Goal: Use online tool/utility: Utilize a website feature to perform a specific function

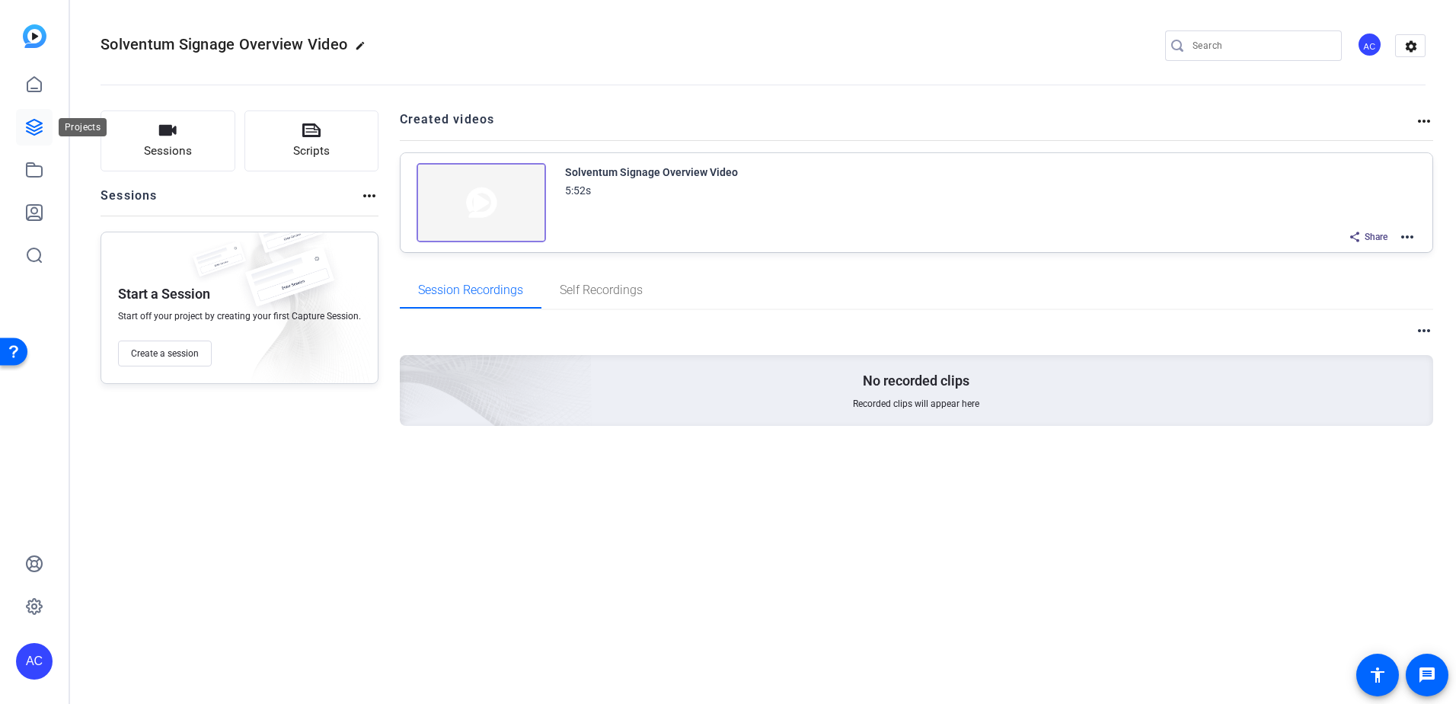
click at [31, 120] on icon at bounding box center [34, 127] width 18 height 18
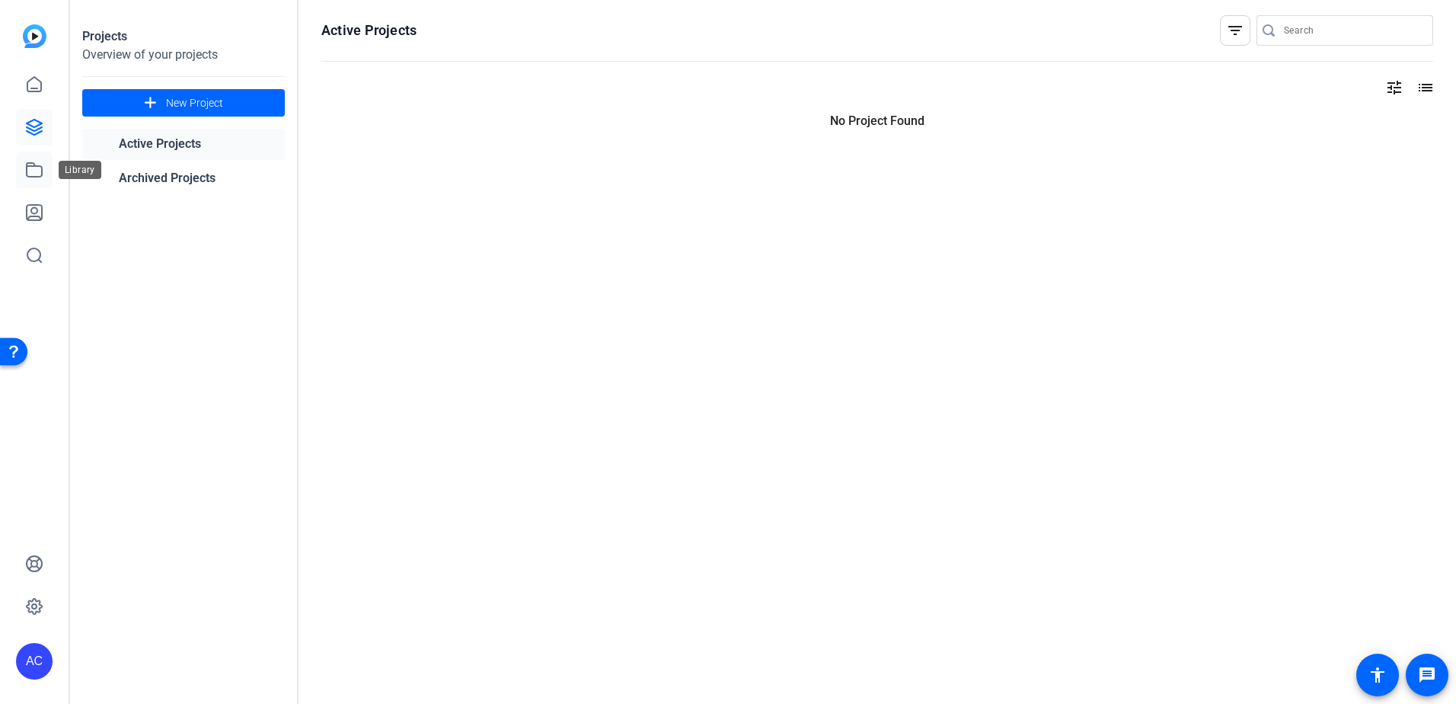
click at [37, 164] on icon at bounding box center [34, 170] width 18 height 18
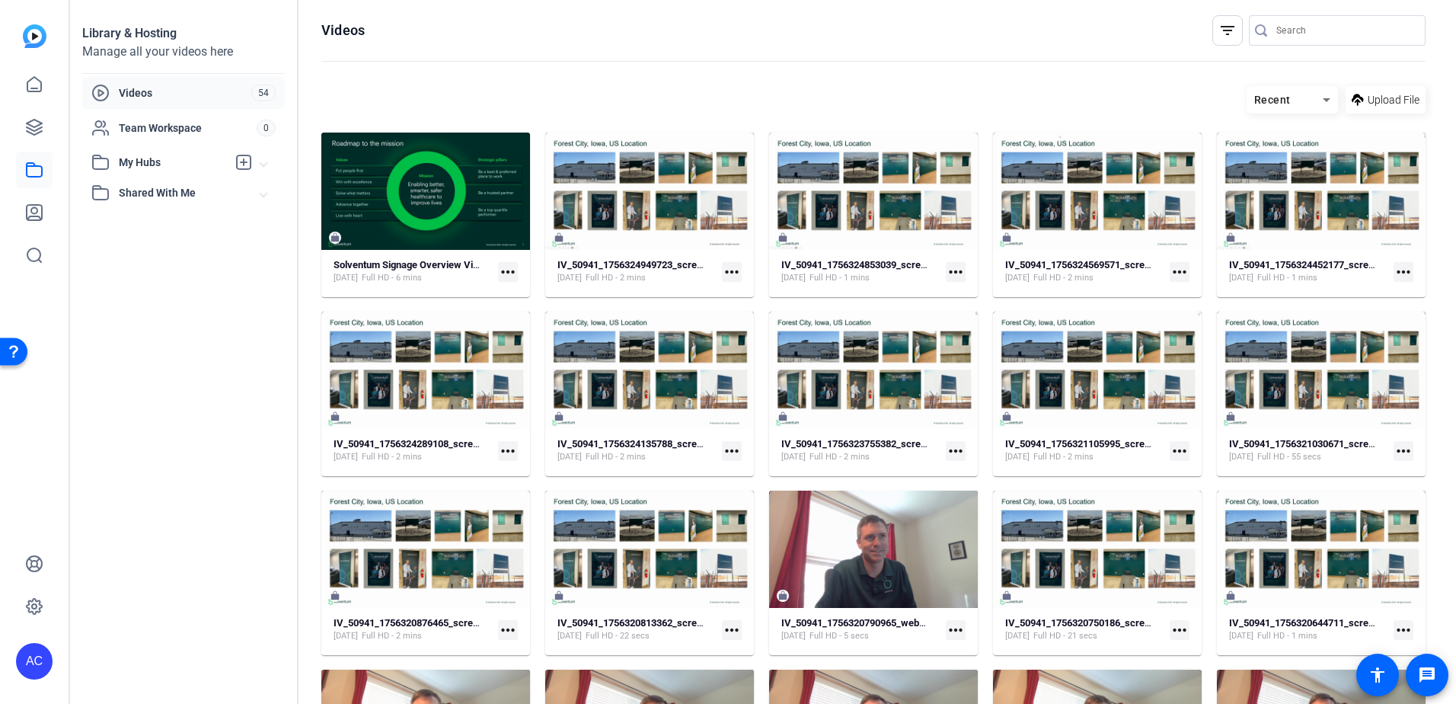
click at [728, 271] on mat-icon "more_horiz" at bounding box center [732, 272] width 20 height 20
click at [718, 62] on div at bounding box center [728, 352] width 1456 height 704
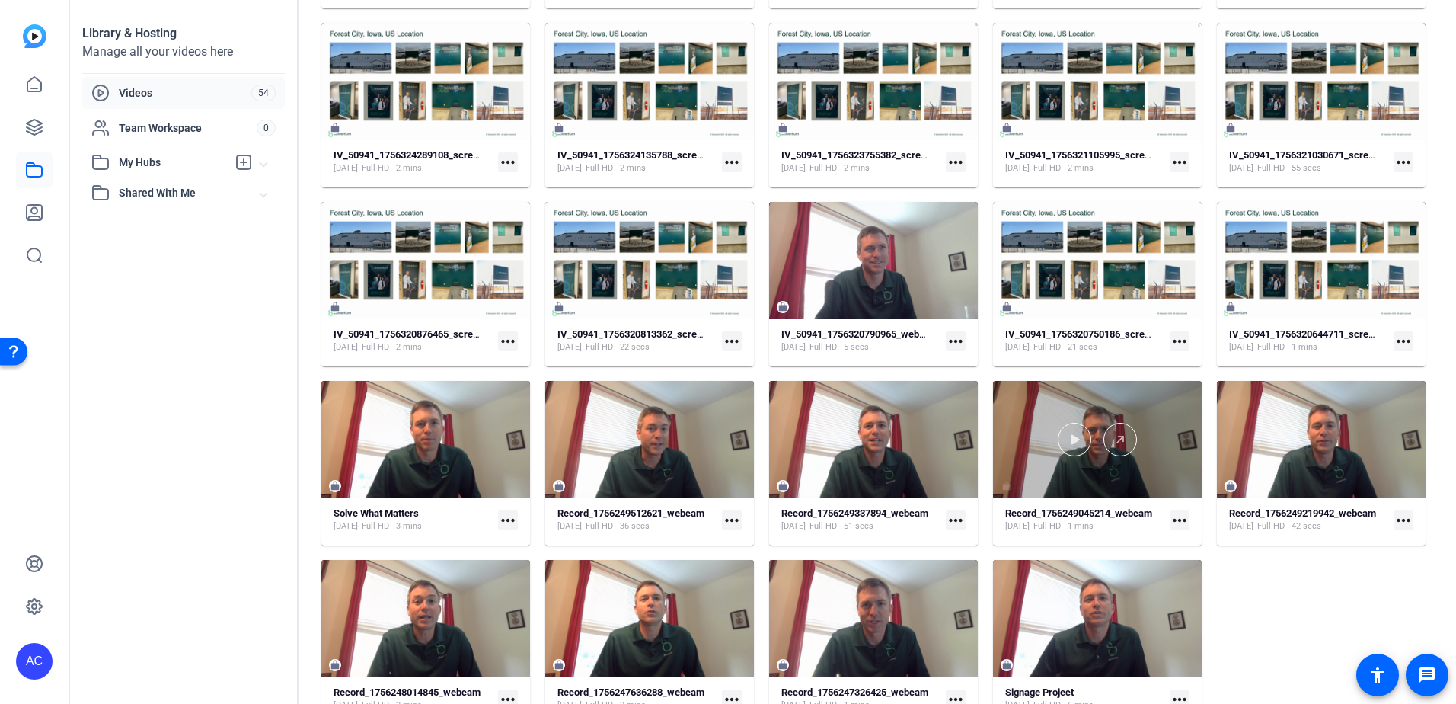
scroll to position [311, 0]
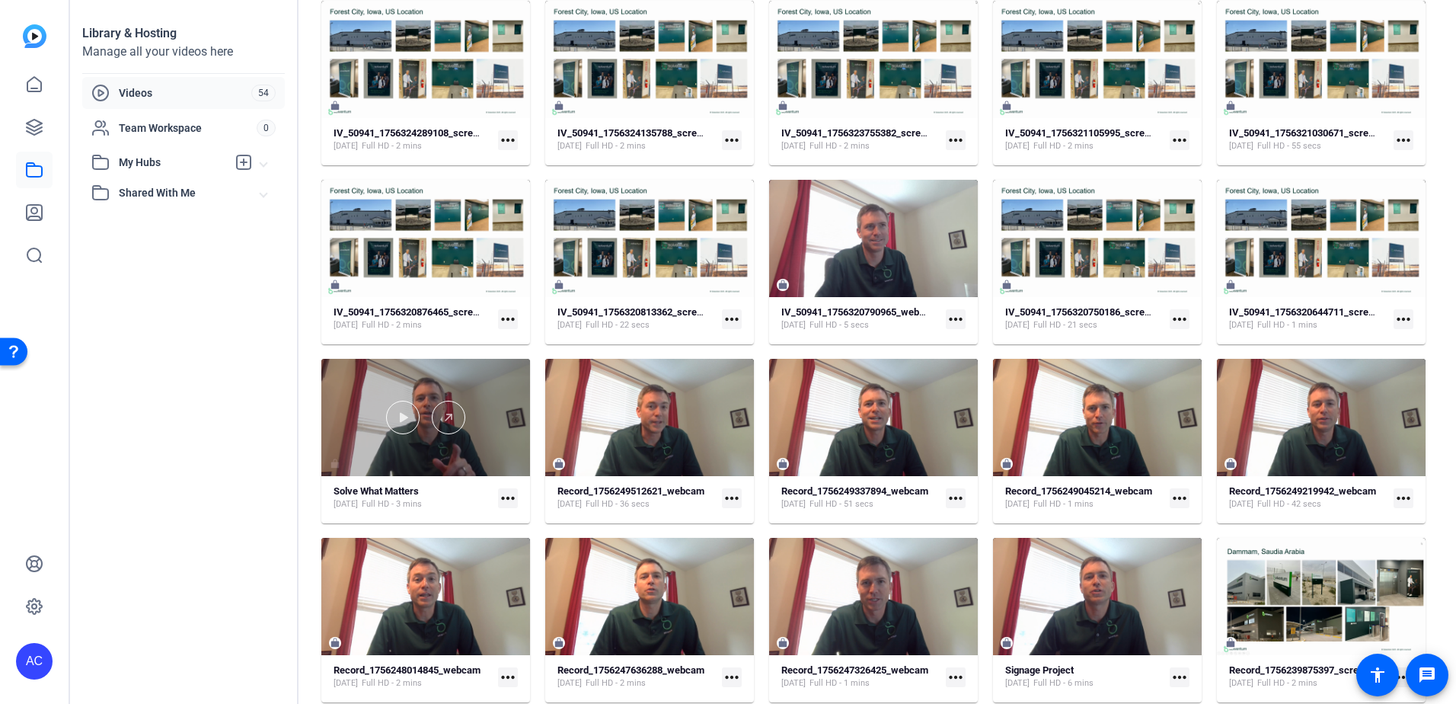
click at [474, 443] on div at bounding box center [425, 417] width 209 height 117
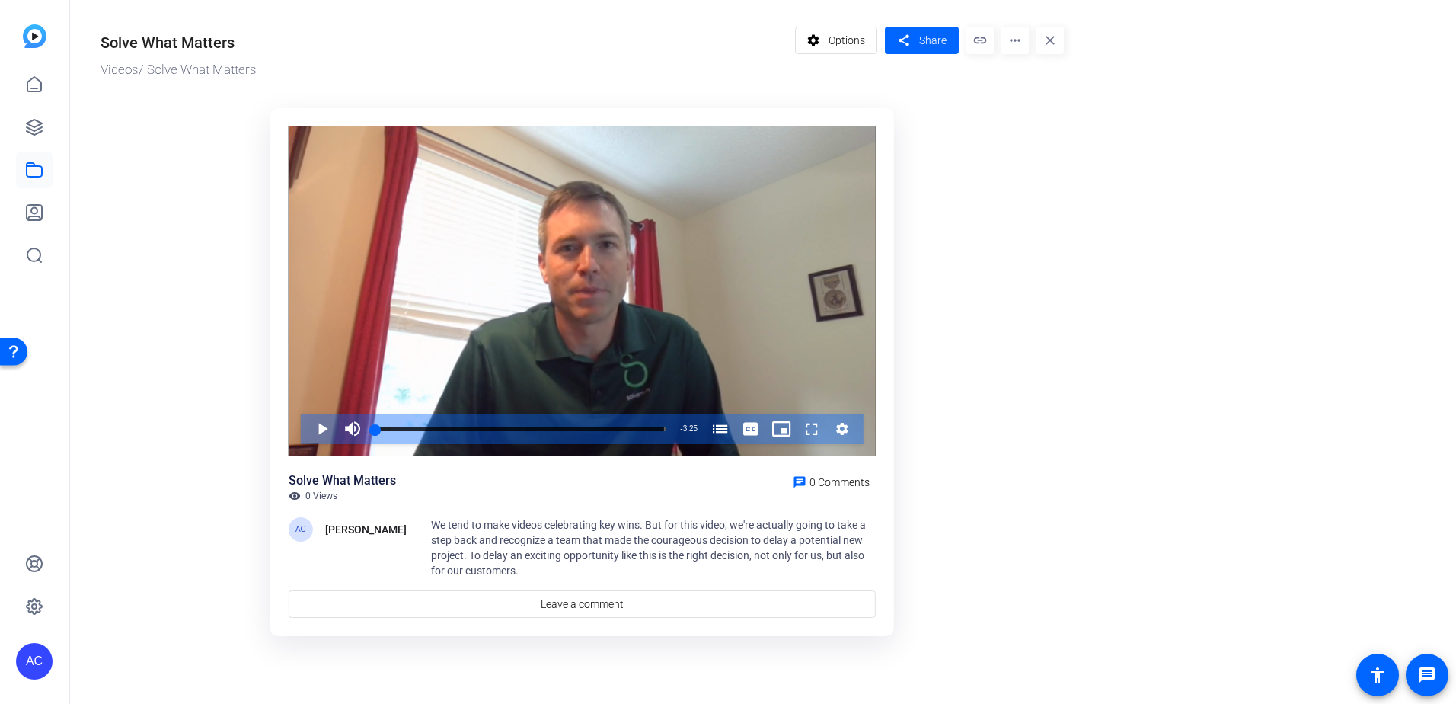
click at [1012, 46] on mat-icon "more_horiz" at bounding box center [1015, 40] width 27 height 27
click at [1018, 85] on span "Edit in Creator" at bounding box center [1045, 87] width 63 height 18
